Goal: Book appointment/travel/reservation

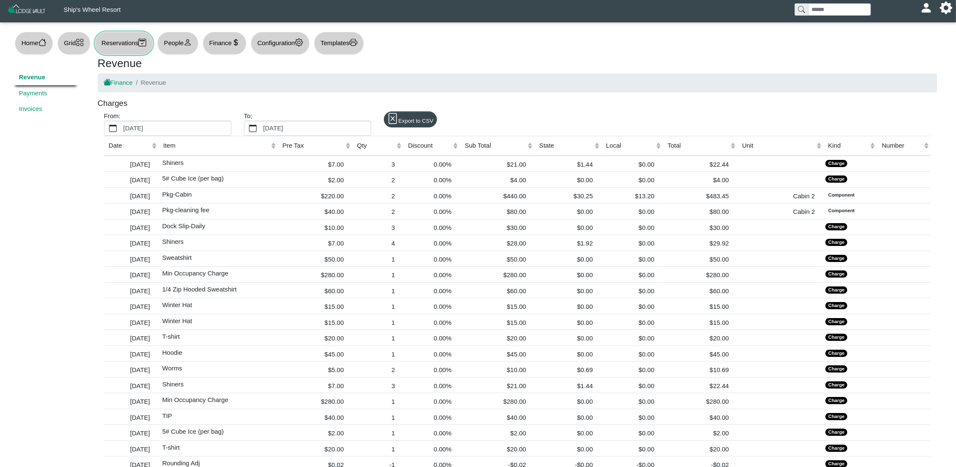
click at [122, 50] on button "Reservations" at bounding box center [124, 43] width 58 height 23
select select "***"
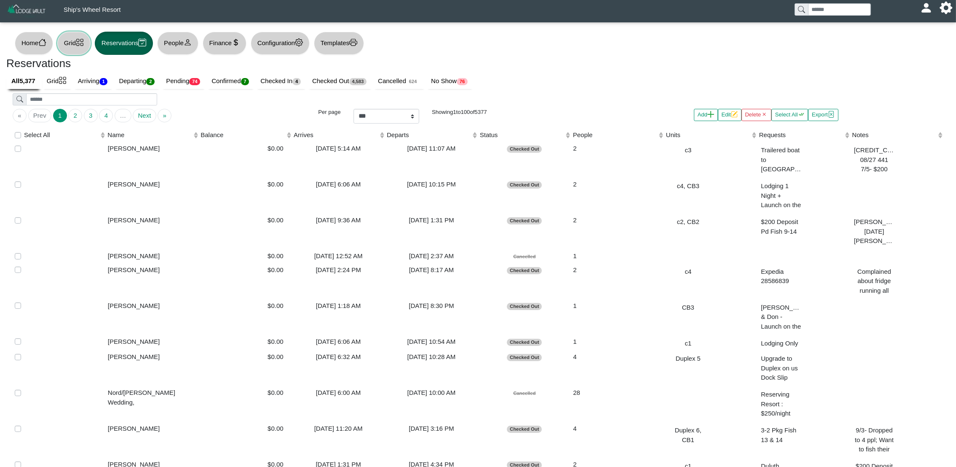
click at [77, 48] on button "Grid" at bounding box center [73, 43] width 33 height 23
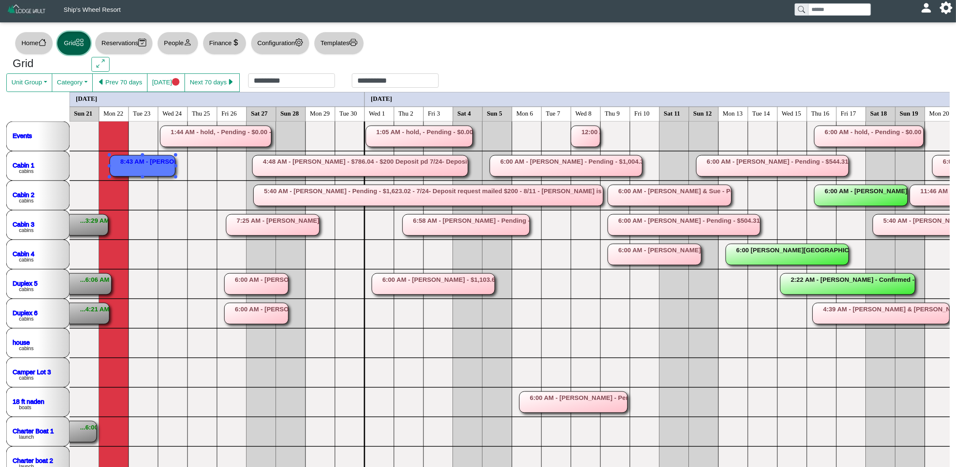
click at [144, 165] on rect at bounding box center [142, 165] width 65 height 21
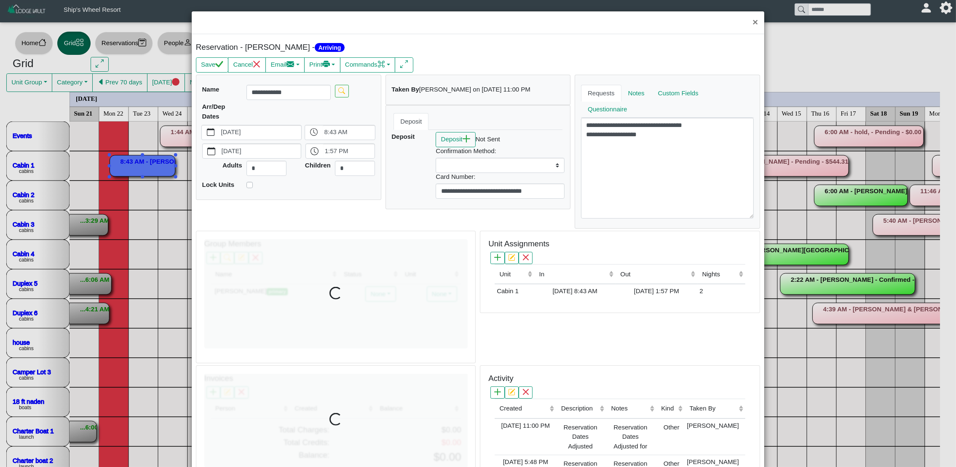
select select
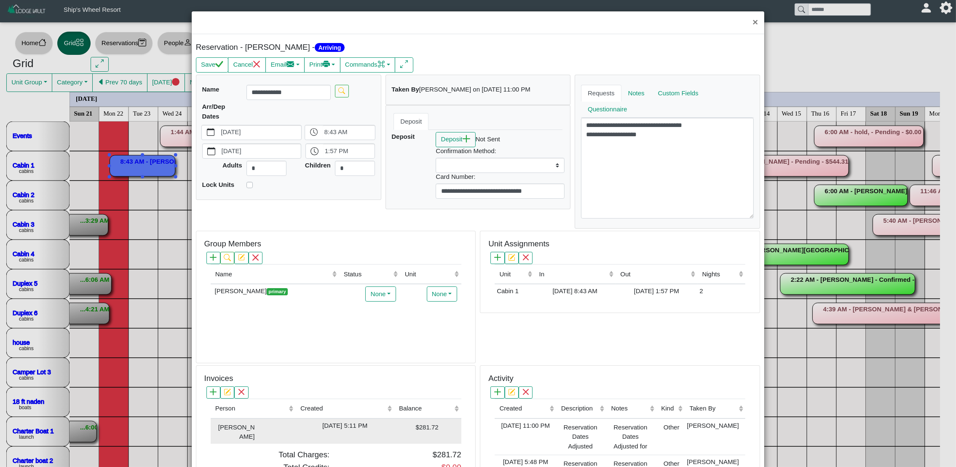
click at [252, 432] on div "[PERSON_NAME]" at bounding box center [234, 431] width 42 height 21
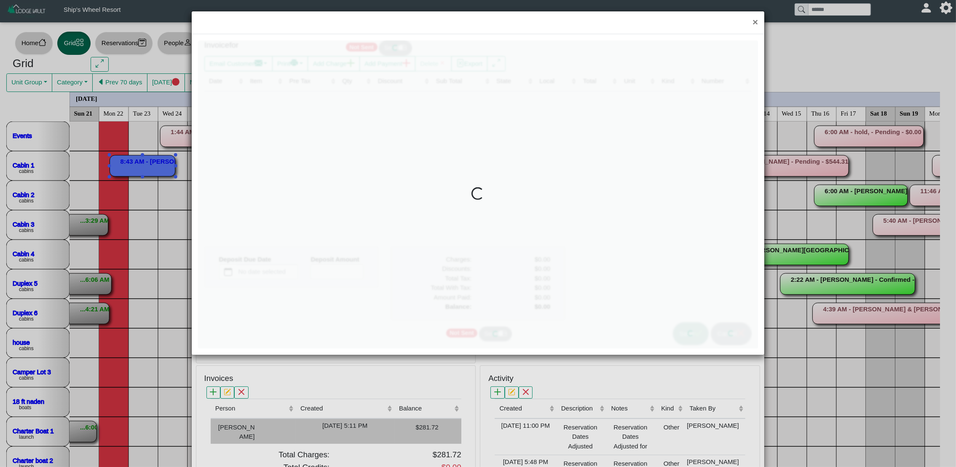
type input "*"
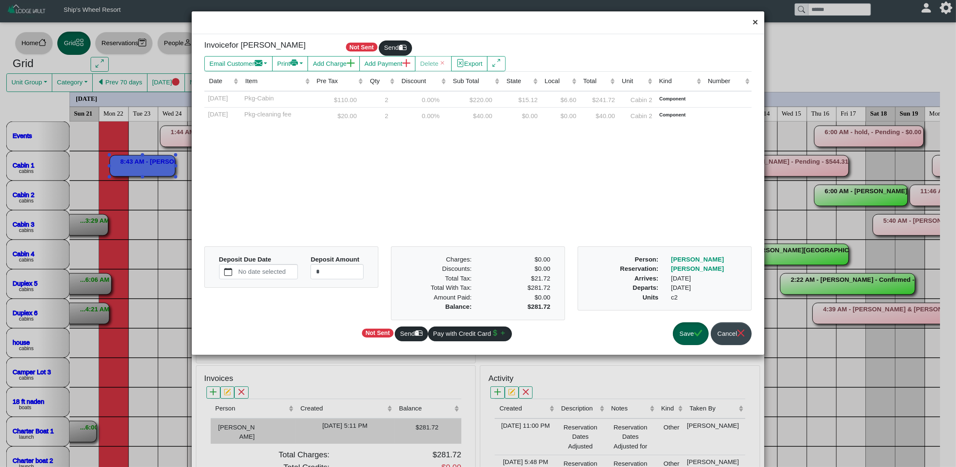
click at [754, 25] on button "×" at bounding box center [755, 22] width 18 height 22
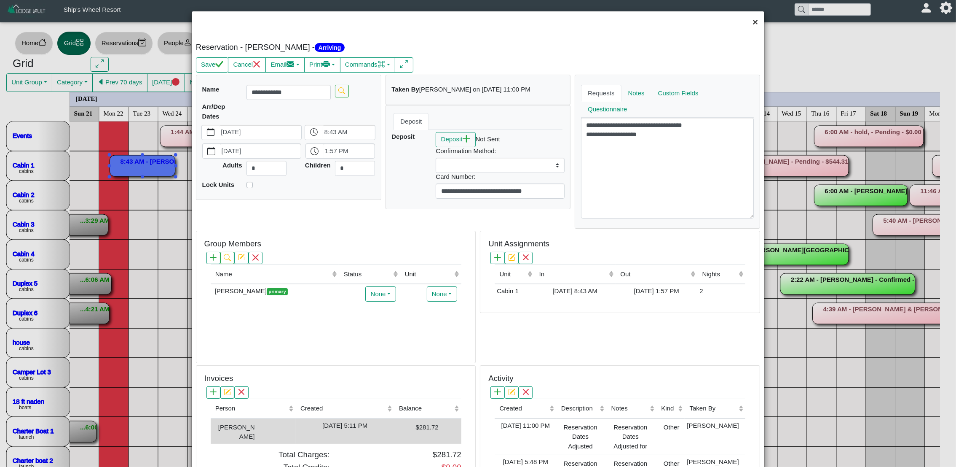
click at [750, 24] on button "×" at bounding box center [755, 22] width 18 height 22
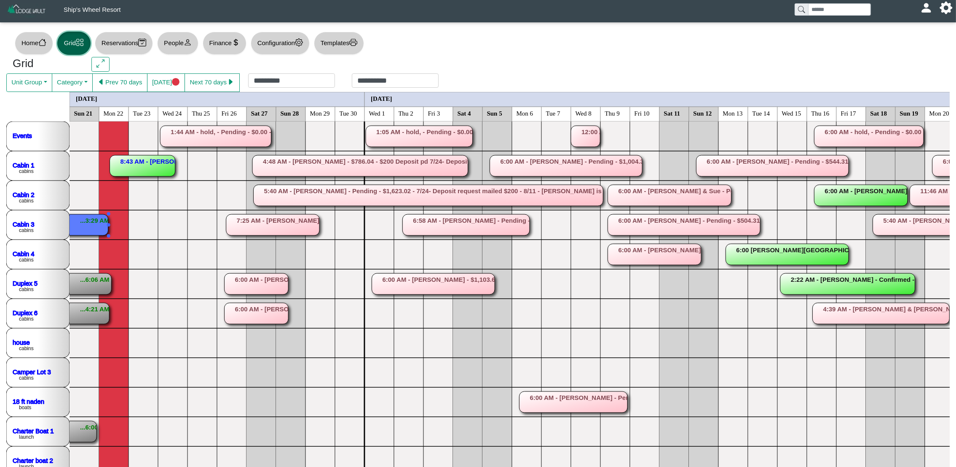
click at [95, 225] on rect at bounding box center [46, 224] width 123 height 21
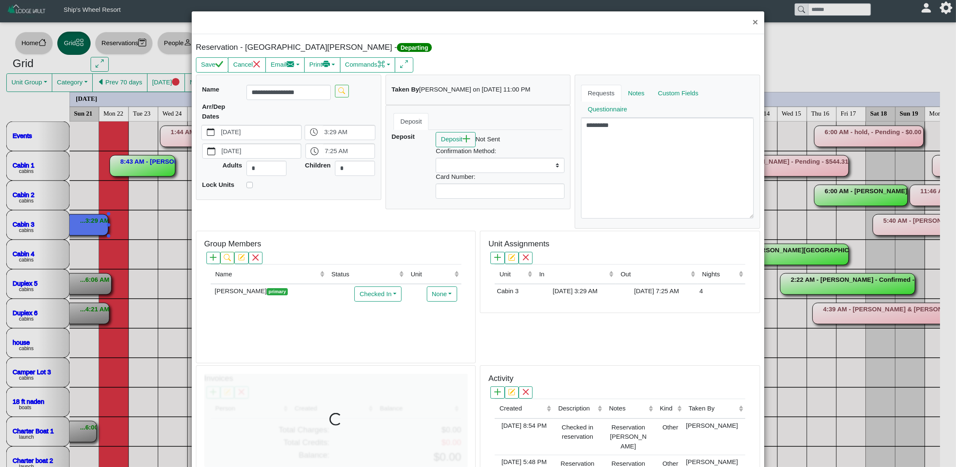
select select
click at [746, 26] on button "×" at bounding box center [755, 22] width 18 height 22
select select
